Goal: Information Seeking & Learning: Learn about a topic

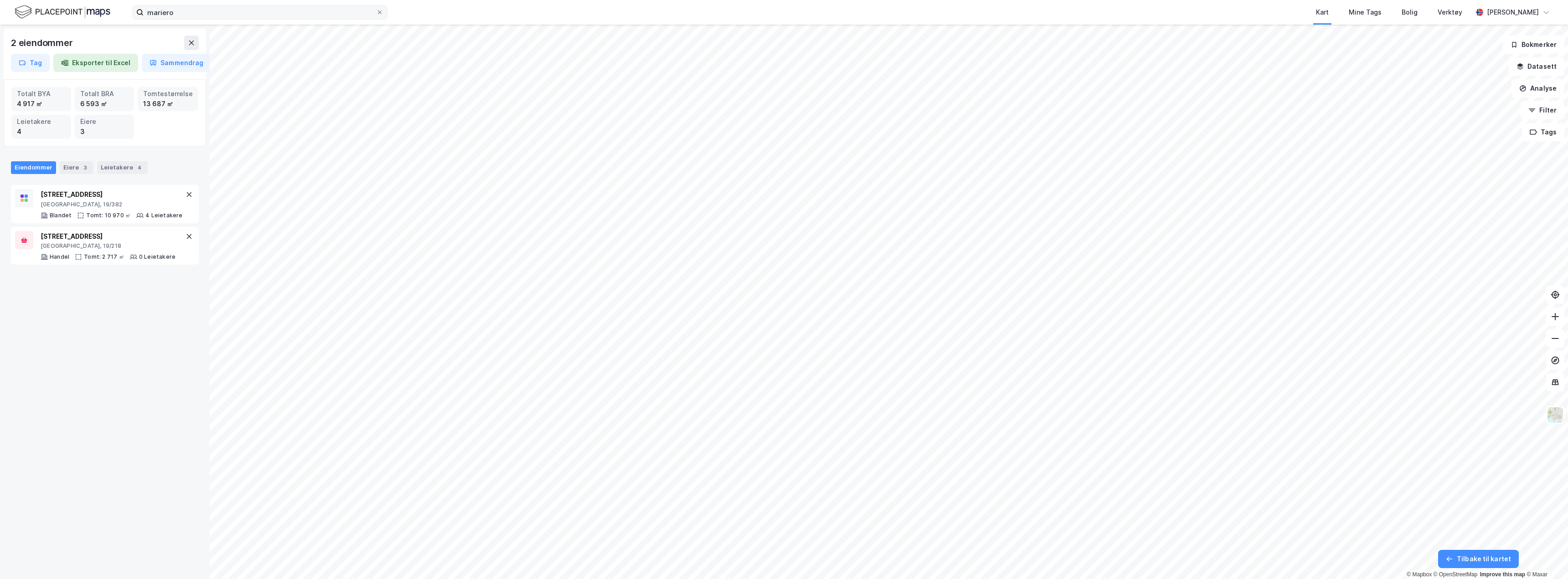
click at [195, 41] on icon at bounding box center [192, 43] width 7 height 7
click at [191, 48] on button at bounding box center [192, 43] width 15 height 15
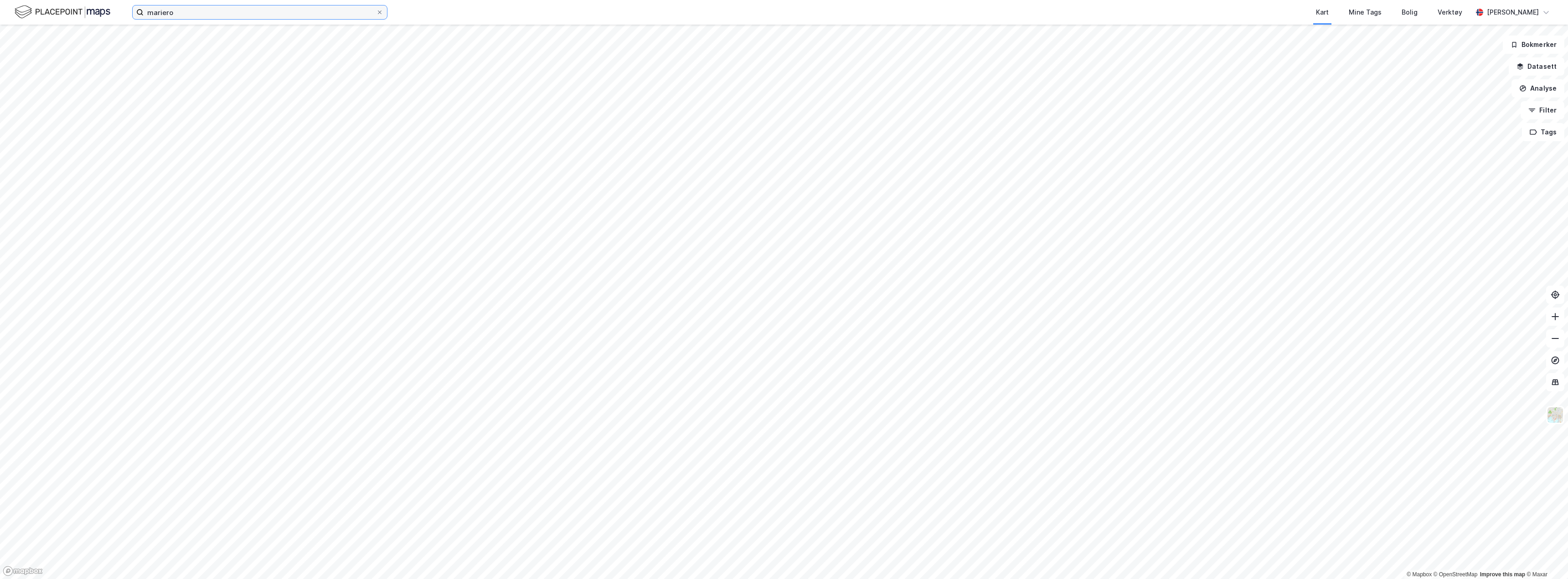
drag, startPoint x: 179, startPoint y: 13, endPoint x: 97, endPoint y: 16, distance: 82.1
click at [97, 16] on div "mariero Kart Mine Tags Bolig Verktøy [PERSON_NAME]" at bounding box center [784, 12] width 1568 height 24
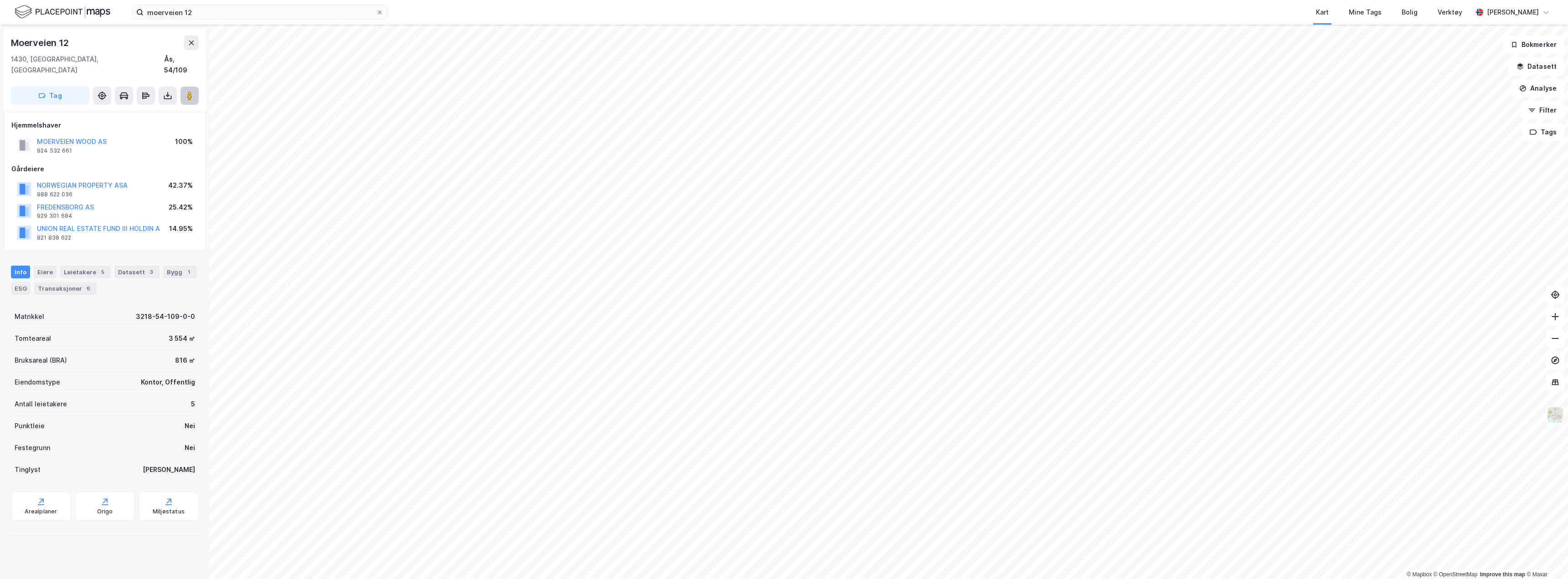
click at [188, 91] on image at bounding box center [189, 95] width 5 height 9
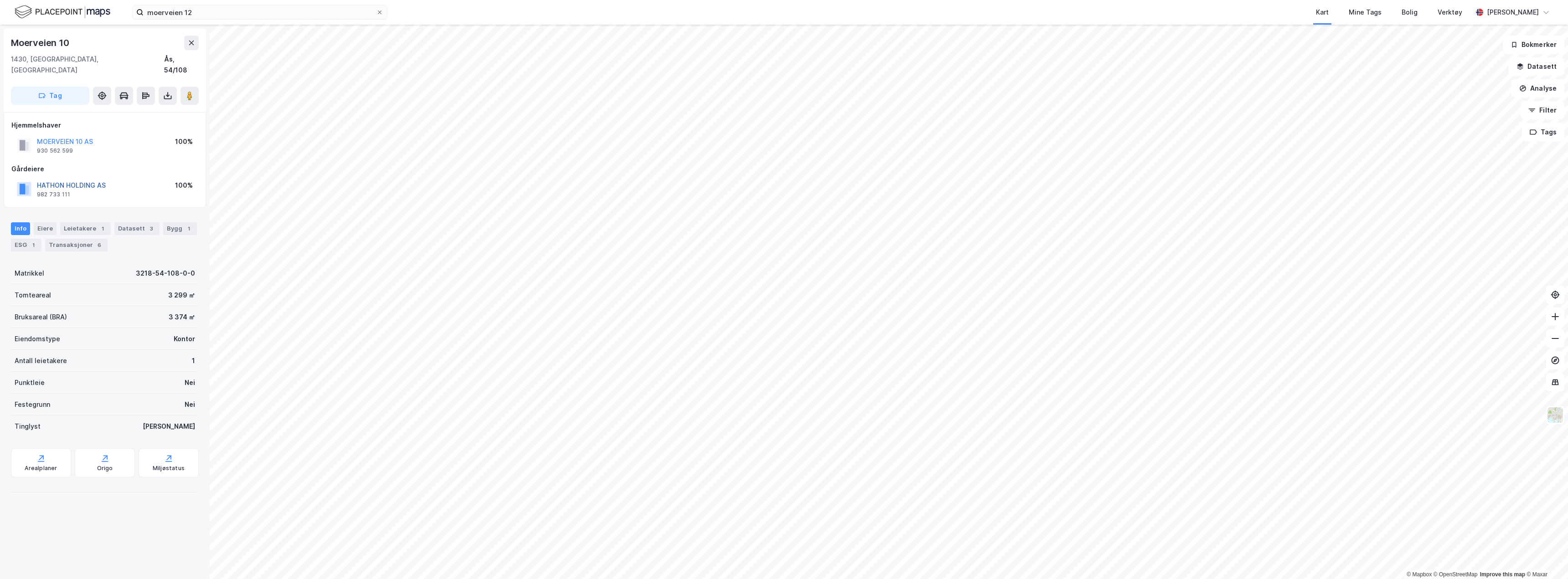
click at [0, 0] on button "HATHON HOLDING AS" at bounding box center [0, 0] width 0 height 0
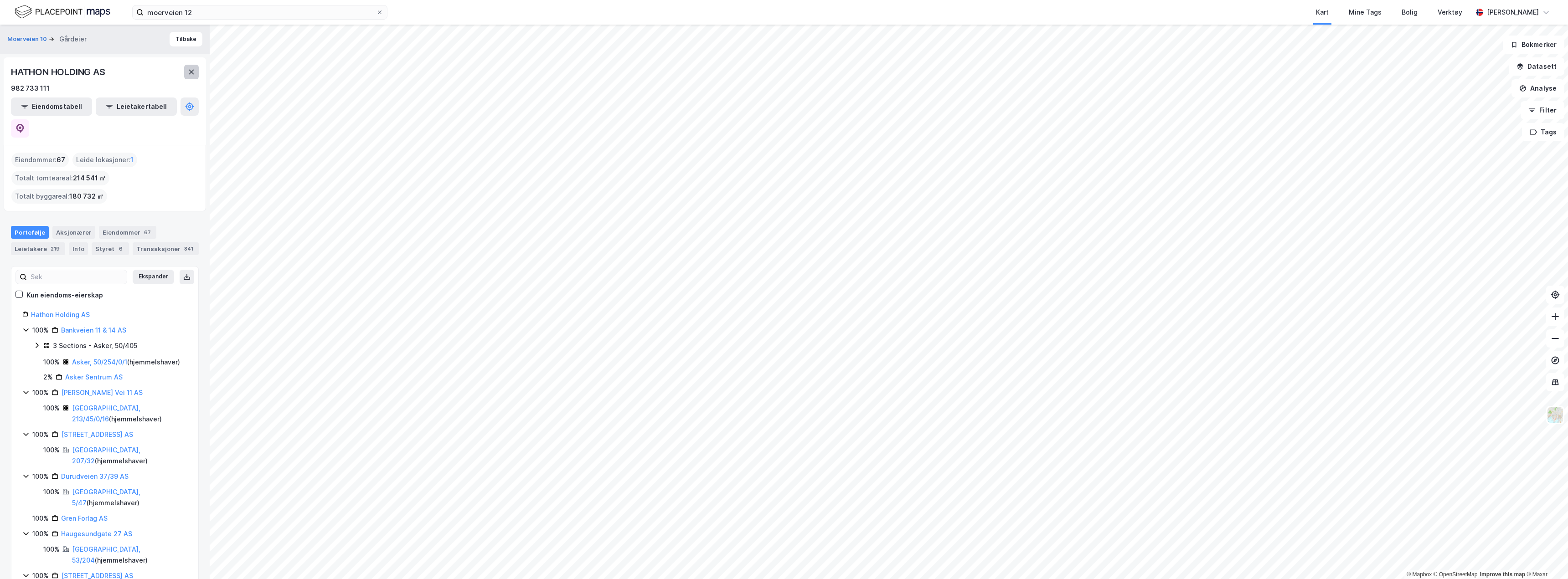
click at [188, 69] on icon at bounding box center [192, 72] width 7 height 7
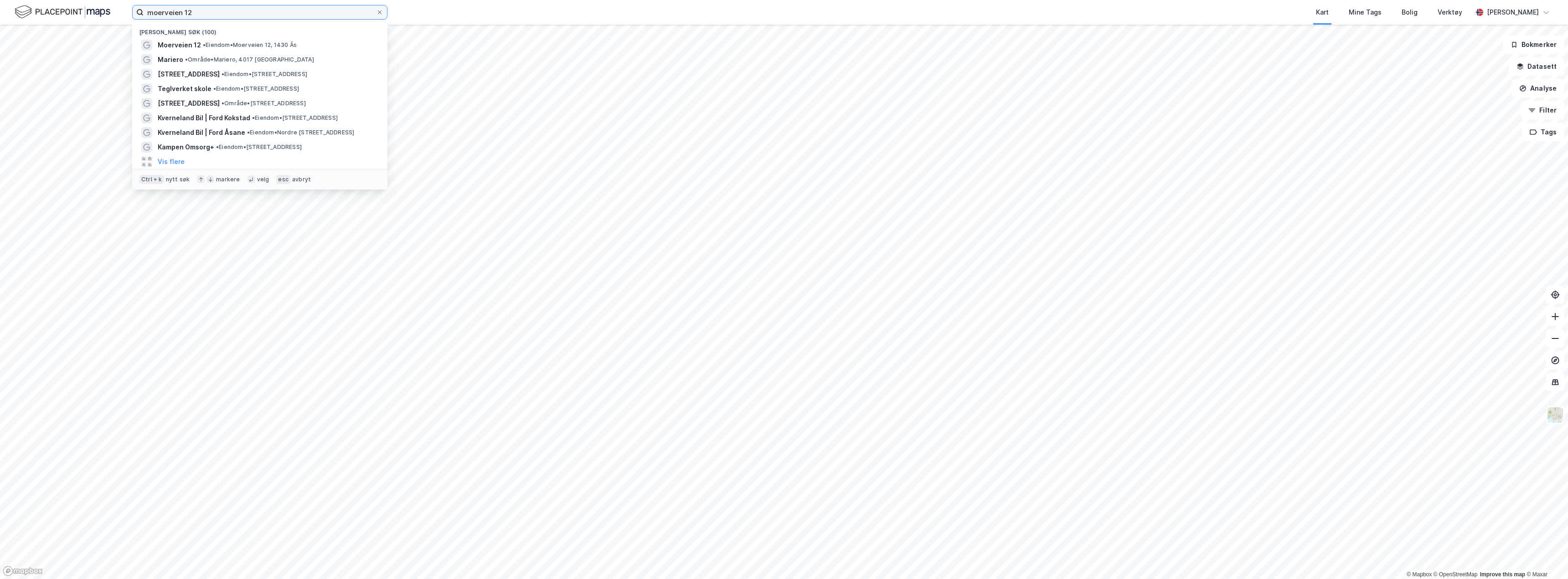
click at [204, 13] on input "moerveien 12" at bounding box center [260, 12] width 233 height 13
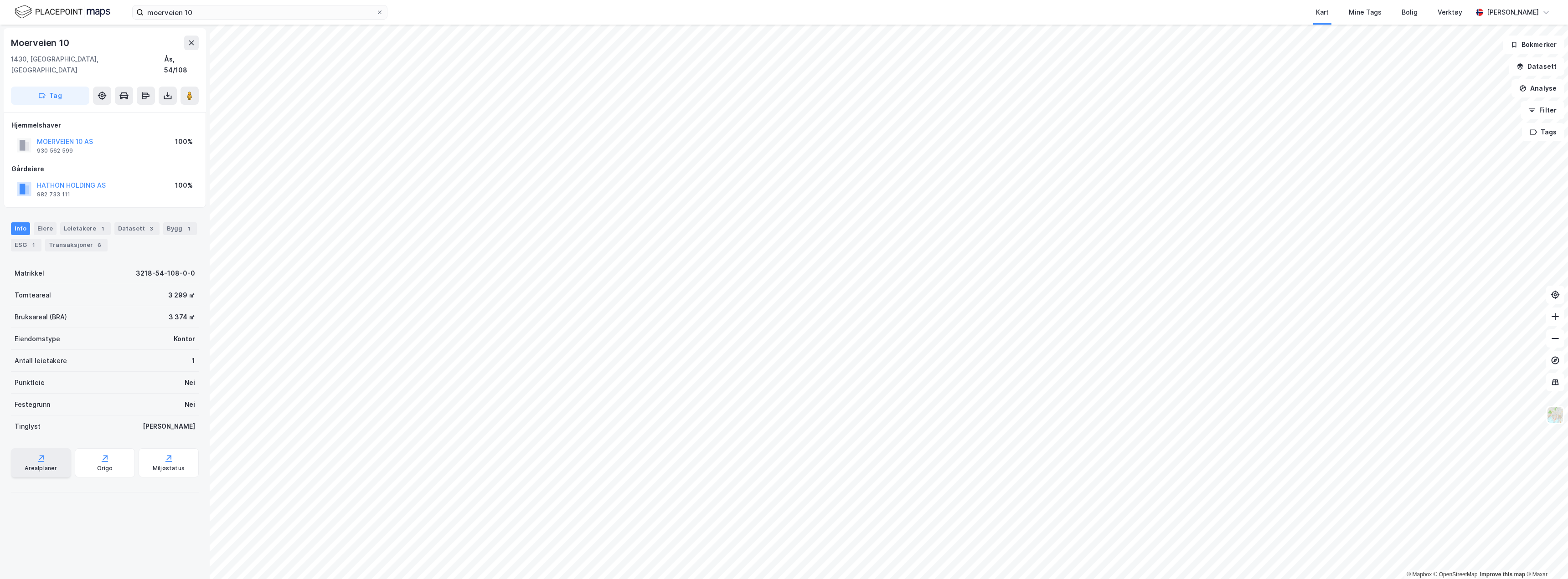
click at [49, 465] on div "Arealplaner" at bounding box center [40, 468] width 32 height 7
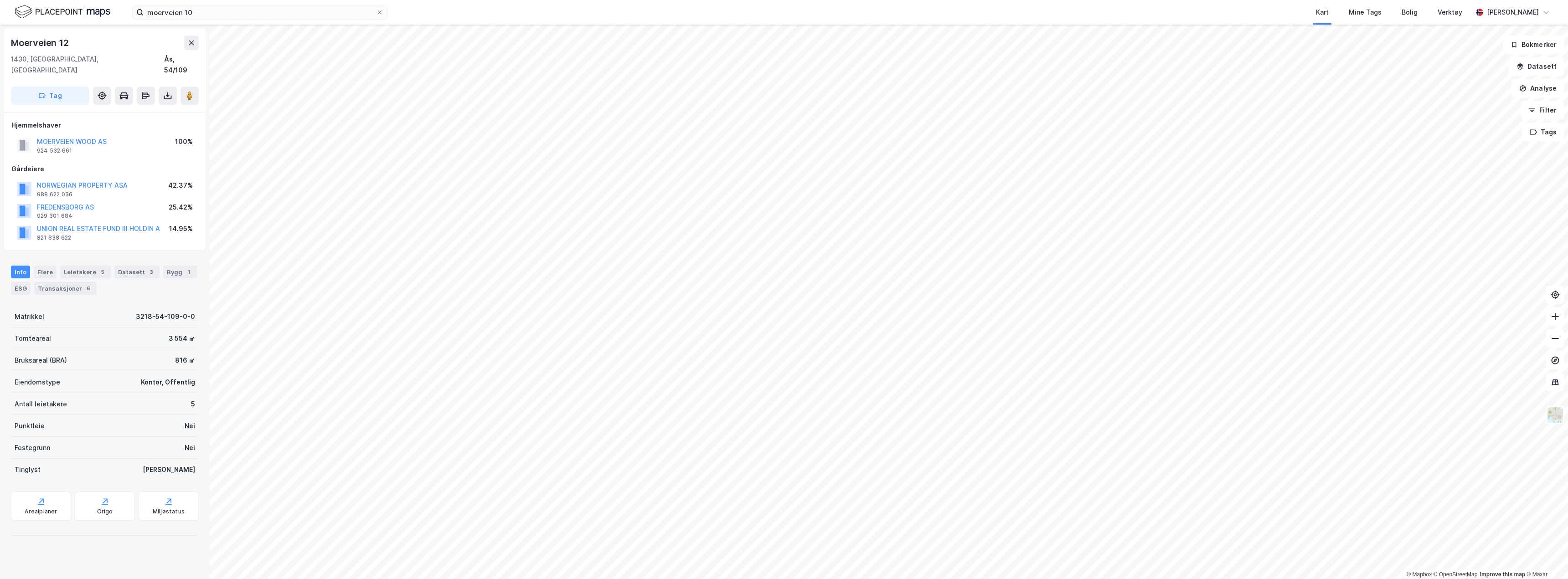
click at [788, 0] on html "moerveien 10 Kart Mine Tags Bolig Verktøy [PERSON_NAME] © Mapbox © OpenStreetMa…" at bounding box center [784, 290] width 1568 height 579
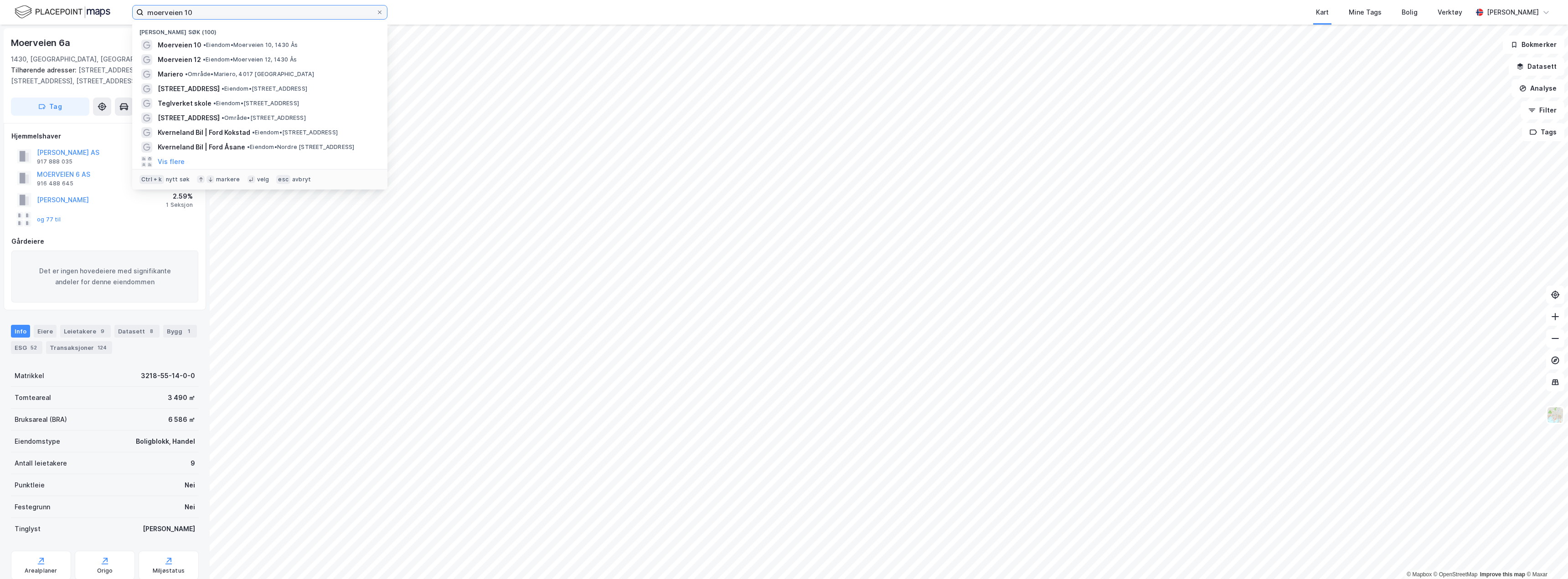
drag, startPoint x: 198, startPoint y: 15, endPoint x: 106, endPoint y: 23, distance: 92.3
click at [106, 23] on div "moerveien 10 Nylige søk (100) Moerveien 10 • [PERSON_NAME] 10, 1430 Ås Moerveie…" at bounding box center [784, 12] width 1568 height 24
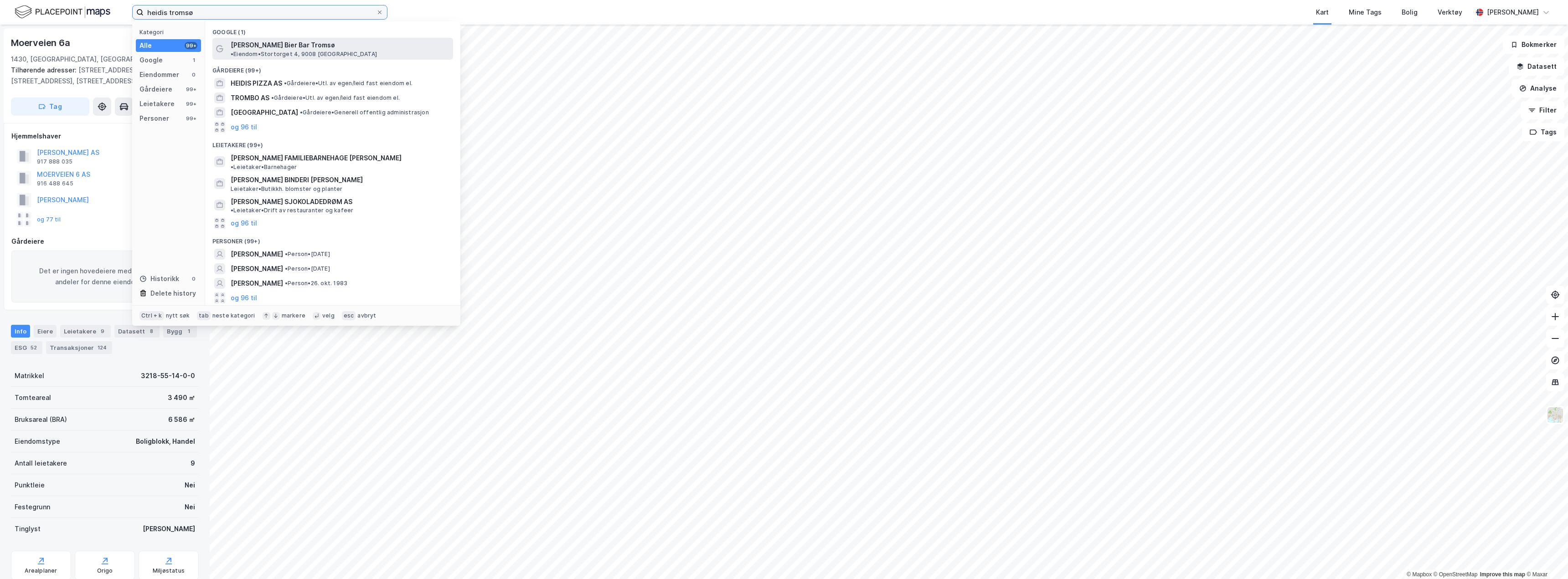
type input "heidis tromsø"
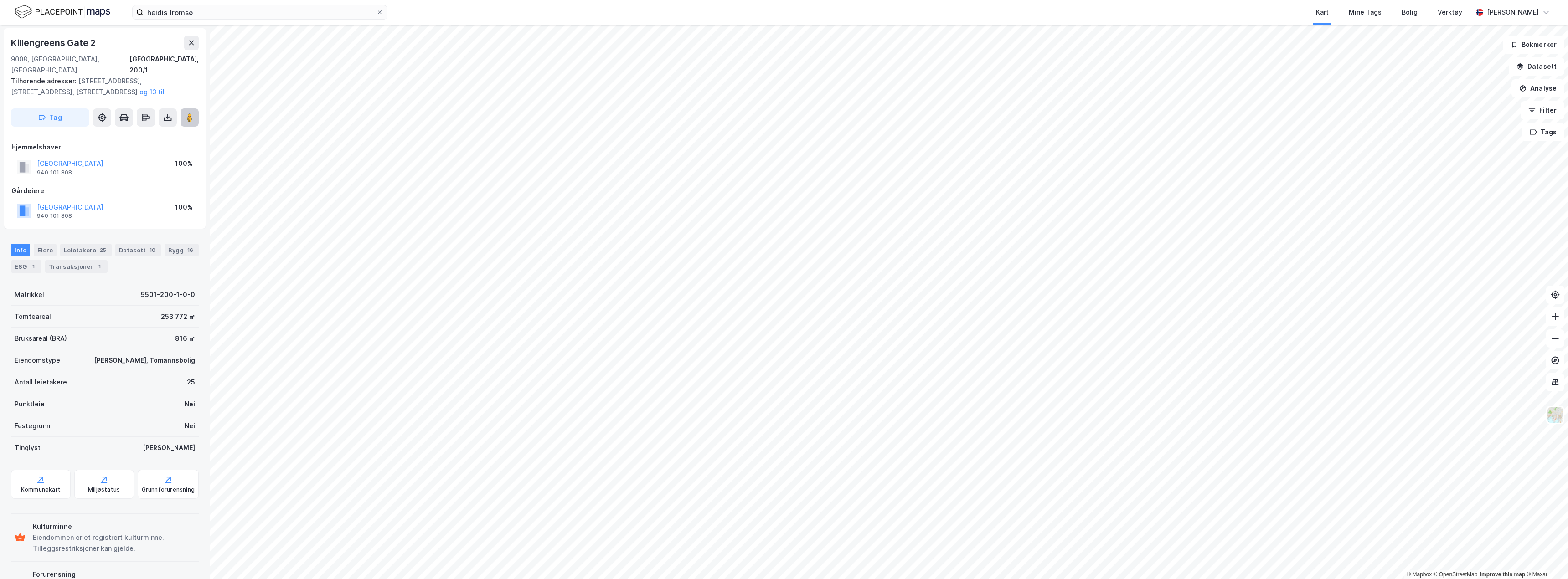
click at [191, 113] on image at bounding box center [189, 117] width 5 height 9
click at [198, 44] on button at bounding box center [192, 43] width 15 height 15
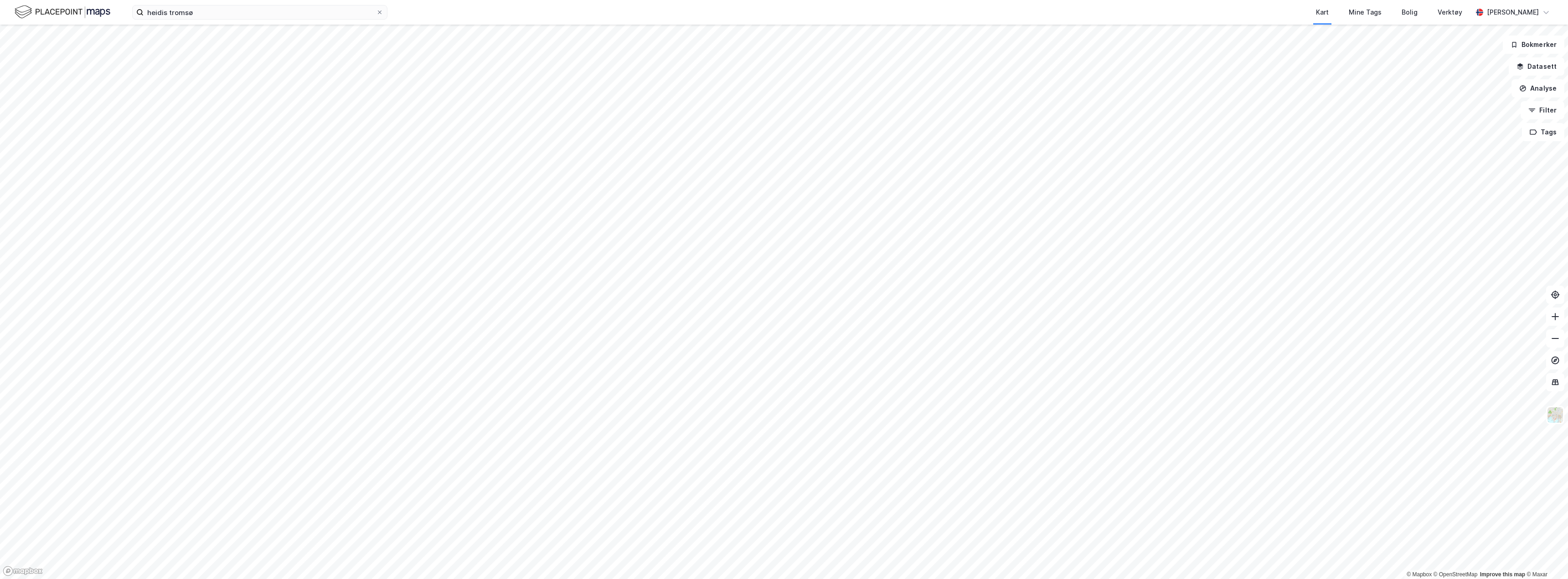
click at [569, 578] on html "heidis tromsø Kart Mine Tags Bolig Verktøy [PERSON_NAME] © Mapbox © OpenStreetM…" at bounding box center [784, 290] width 1568 height 579
click at [525, 578] on html "heidis tromsø Kart Mine Tags Bolig Verktøy [PERSON_NAME] © Mapbox © OpenStreetM…" at bounding box center [784, 290] width 1568 height 579
click at [576, 578] on html "heidis tromsø Kart Mine Tags Bolig Verktøy [PERSON_NAME] © Mapbox © OpenStreetM…" at bounding box center [784, 290] width 1568 height 579
